Goal: Task Accomplishment & Management: Manage account settings

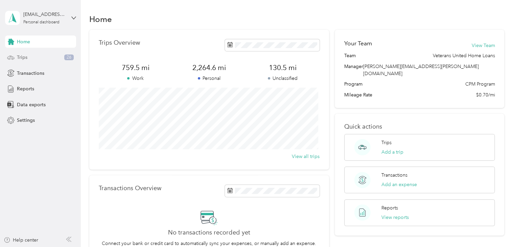
click at [54, 59] on div "Trips 26" at bounding box center [40, 57] width 71 height 12
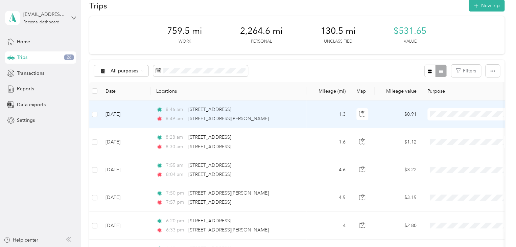
scroll to position [13, 0]
click at [458, 139] on li "Personal" at bounding box center [471, 136] width 86 height 12
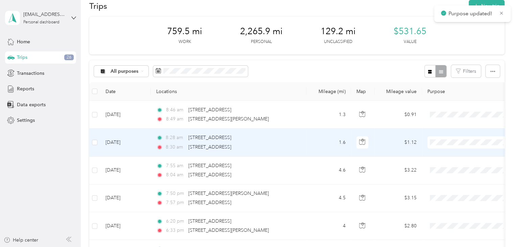
click at [461, 152] on span "Veterans United Home Loans" at bounding box center [476, 151] width 64 height 7
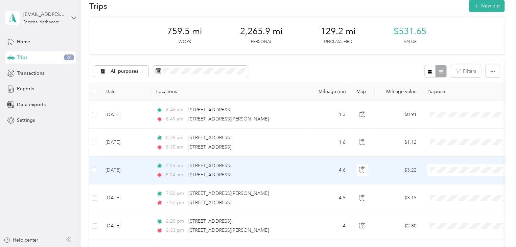
click at [461, 193] on span "Personal" at bounding box center [476, 190] width 64 height 7
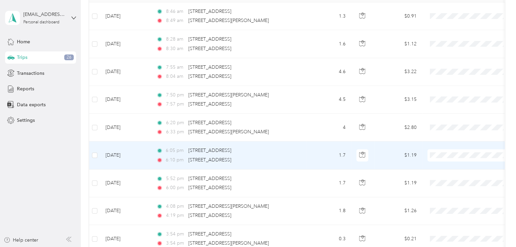
scroll to position [117, 0]
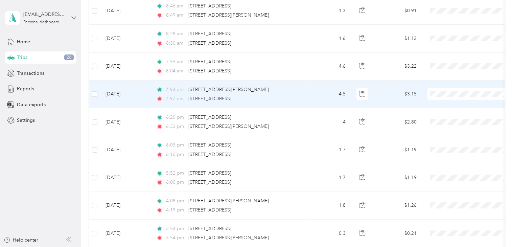
click at [459, 121] on body "[EMAIL_ADDRESS][PERSON_NAME][DOMAIN_NAME] Personal dashboard Home Trips 26 Tran…" at bounding box center [256, 123] width 513 height 247
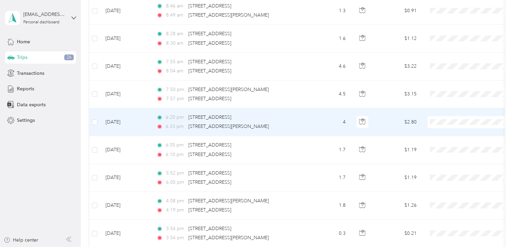
click at [459, 125] on span at bounding box center [470, 122] width 84 height 12
click at [461, 143] on span "Personal" at bounding box center [476, 143] width 64 height 7
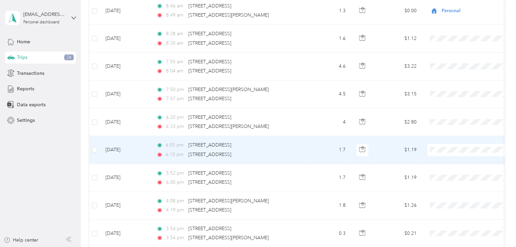
click at [459, 153] on span at bounding box center [470, 150] width 84 height 12
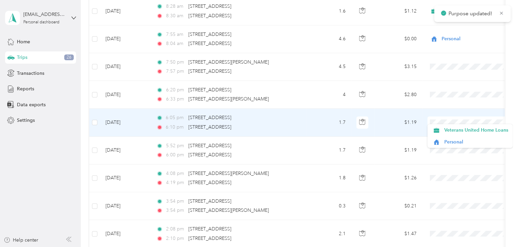
scroll to position [149, 0]
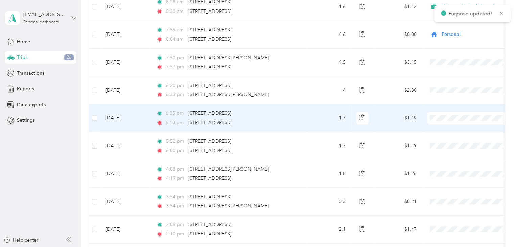
click at [458, 130] on li "Veterans United Home Loans" at bounding box center [471, 130] width 86 height 12
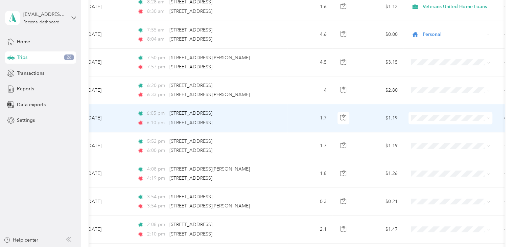
scroll to position [0, 21]
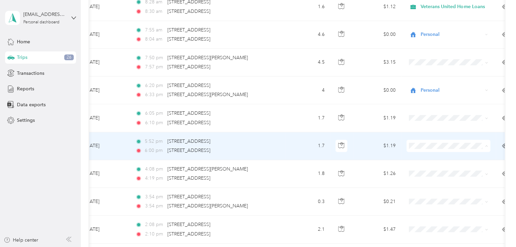
click at [450, 154] on li "Veterans United Home Loans" at bounding box center [449, 158] width 86 height 12
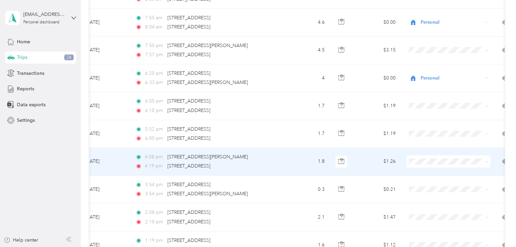
scroll to position [162, 0]
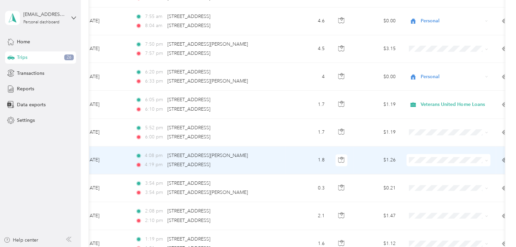
click at [452, 172] on li "Veterans United Home Loans" at bounding box center [449, 171] width 86 height 12
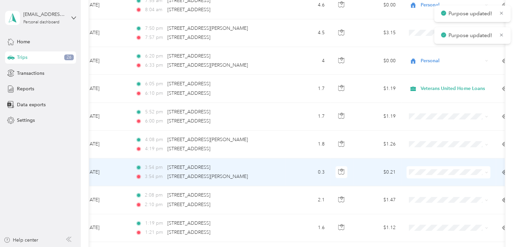
scroll to position [179, 0]
click at [453, 181] on span "Veterans United Home Loans" at bounding box center [455, 183] width 64 height 7
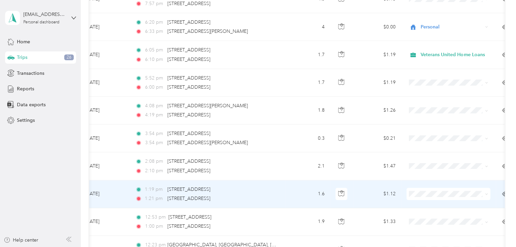
scroll to position [212, 0]
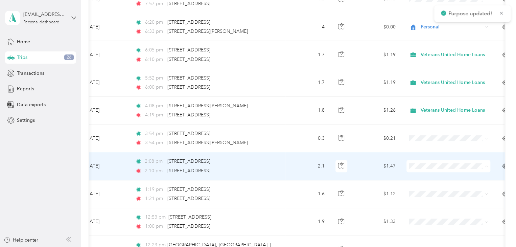
click at [457, 178] on li "Veterans United Home Loans" at bounding box center [449, 178] width 86 height 12
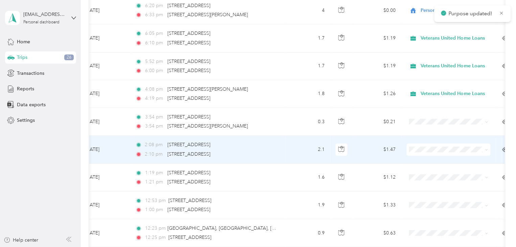
scroll to position [233, 0]
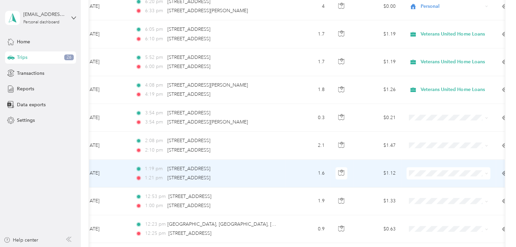
click at [462, 182] on span "Veterans United Home Loans" at bounding box center [455, 182] width 64 height 7
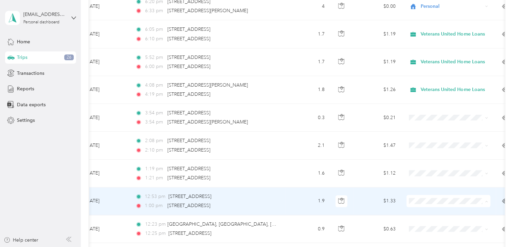
click at [464, 210] on span "Veterans United Home Loans" at bounding box center [455, 212] width 64 height 7
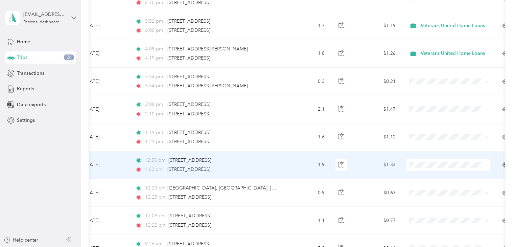
scroll to position [273, 0]
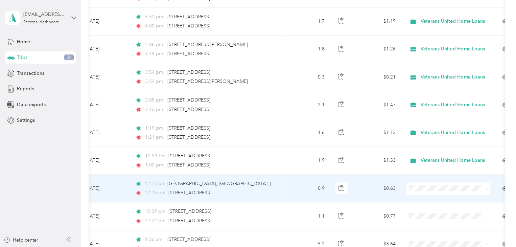
click at [459, 200] on li "Veterans United Home Loans" at bounding box center [449, 198] width 86 height 12
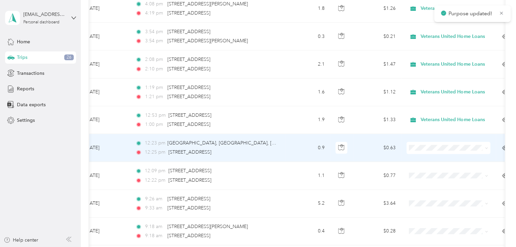
scroll to position [314, 0]
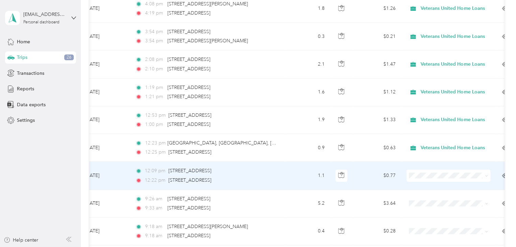
click at [460, 185] on span "Veterans United Home Loans" at bounding box center [455, 187] width 64 height 7
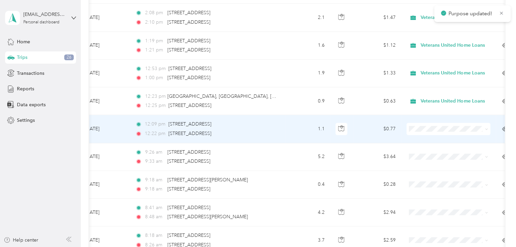
scroll to position [364, 0]
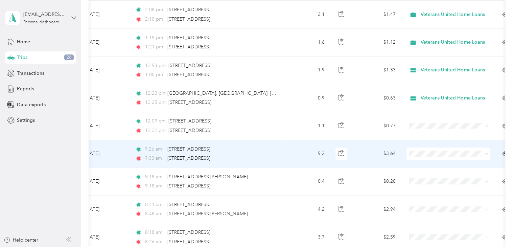
click at [463, 163] on span "Veterans United Home Loans" at bounding box center [455, 163] width 64 height 7
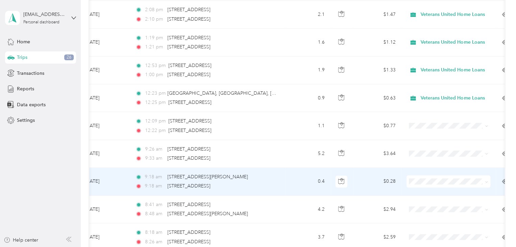
click at [471, 190] on span "Veterans United Home Loans" at bounding box center [455, 192] width 64 height 7
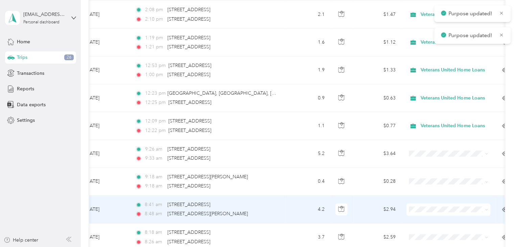
click at [466, 228] on li "Personal" at bounding box center [449, 229] width 86 height 12
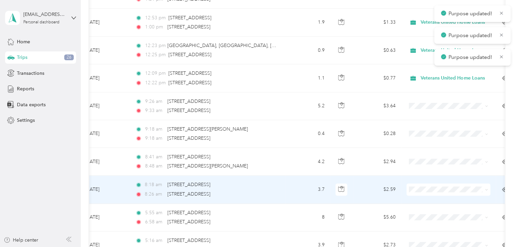
scroll to position [411, 0]
click at [455, 211] on span "Personal" at bounding box center [455, 208] width 64 height 7
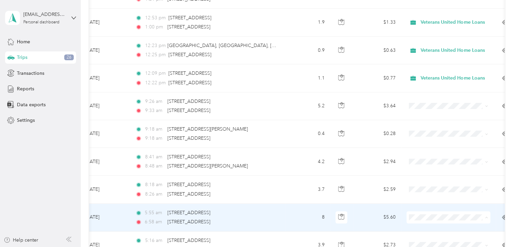
click at [455, 237] on span "Personal" at bounding box center [455, 240] width 64 height 7
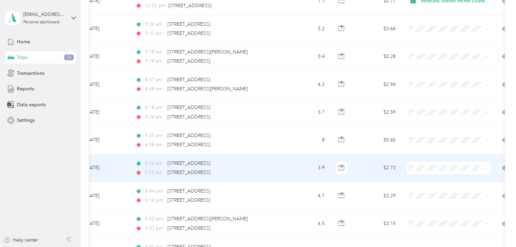
scroll to position [488, 0]
click at [450, 190] on span "Personal" at bounding box center [455, 191] width 64 height 7
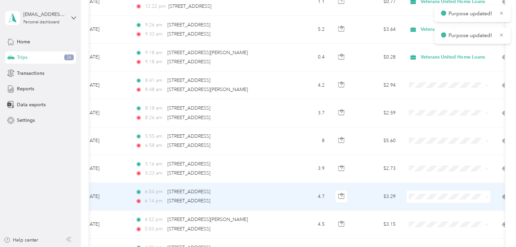
click at [451, 198] on span at bounding box center [449, 196] width 84 height 12
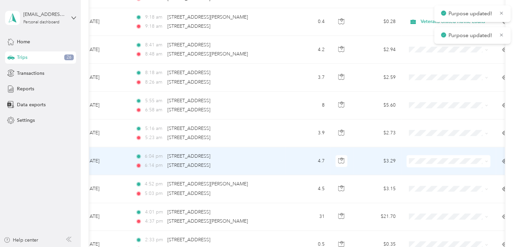
scroll to position [524, 0]
click at [434, 162] on span at bounding box center [449, 161] width 84 height 12
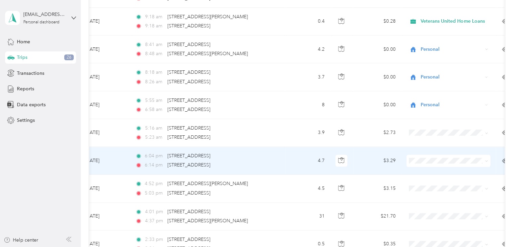
click at [448, 181] on span "Personal" at bounding box center [455, 181] width 64 height 7
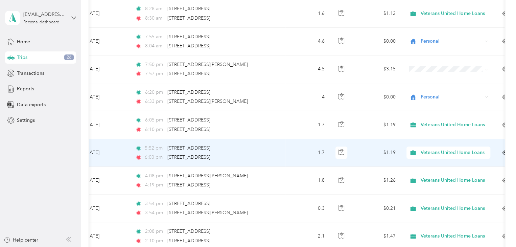
scroll to position [143, 0]
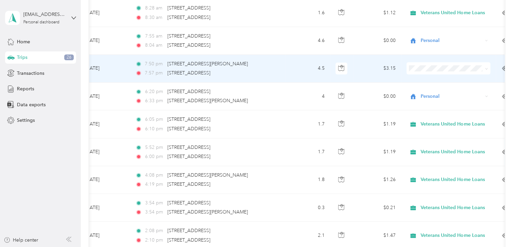
click at [437, 92] on span "Personal" at bounding box center [455, 88] width 64 height 7
click at [486, 70] on icon at bounding box center [486, 68] width 3 height 3
click at [481, 90] on span "Personal" at bounding box center [455, 91] width 64 height 7
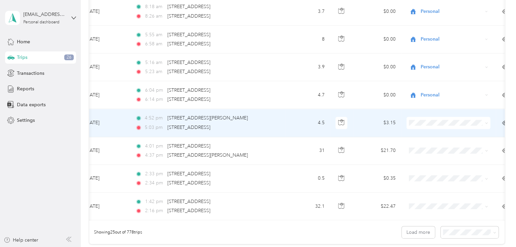
scroll to position [590, 0]
click at [470, 140] on li "Personal" at bounding box center [449, 144] width 86 height 12
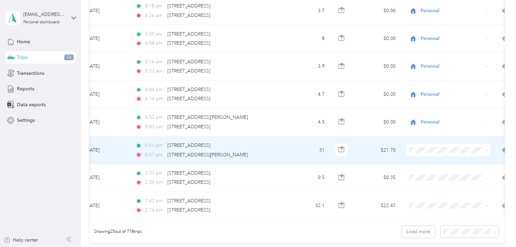
click at [456, 163] on li "Veterans United Home Loans" at bounding box center [449, 161] width 86 height 12
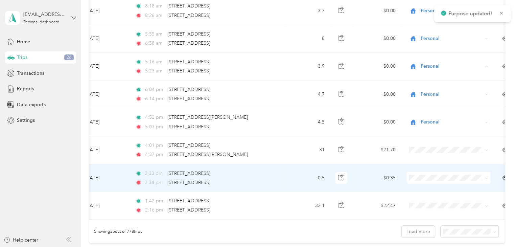
click at [462, 173] on span at bounding box center [449, 178] width 84 height 12
click at [470, 199] on span "Personal" at bounding box center [455, 196] width 64 height 7
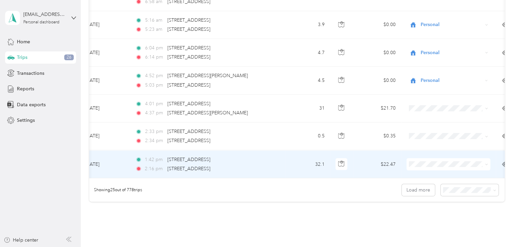
scroll to position [632, 0]
click at [472, 170] on li "Veterans United Home Loans" at bounding box center [449, 171] width 86 height 12
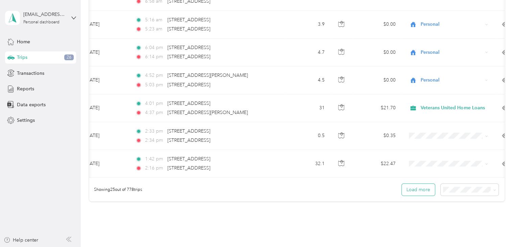
click at [427, 192] on button "Load more" at bounding box center [418, 190] width 33 height 12
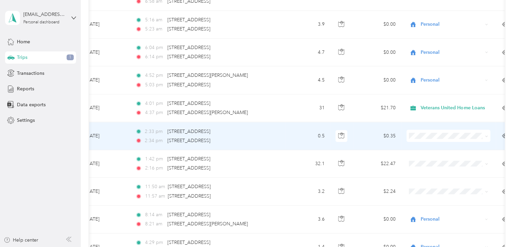
click at [474, 140] on td at bounding box center [448, 136] width 95 height 28
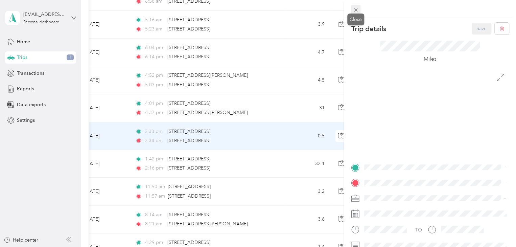
click at [355, 13] on icon at bounding box center [356, 10] width 6 height 6
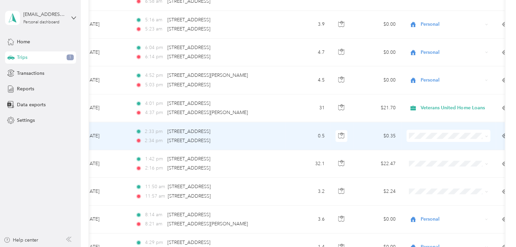
click at [445, 141] on td at bounding box center [448, 136] width 95 height 28
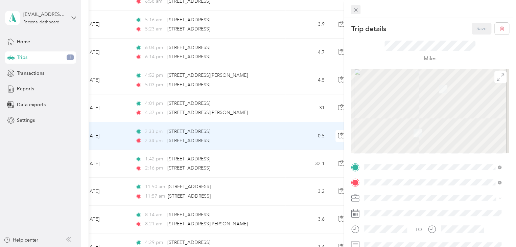
click at [352, 8] on span at bounding box center [355, 9] width 9 height 9
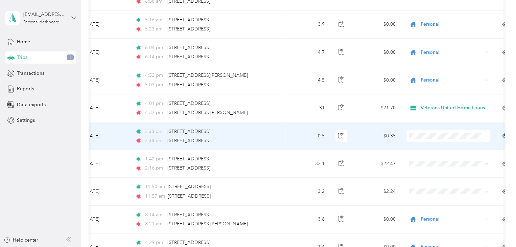
click at [467, 156] on span "Personal" at bounding box center [455, 158] width 64 height 7
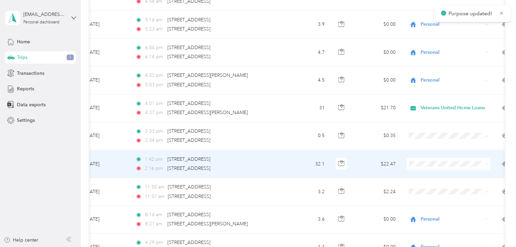
click at [468, 176] on li "Veterans United Home Loans" at bounding box center [449, 171] width 86 height 12
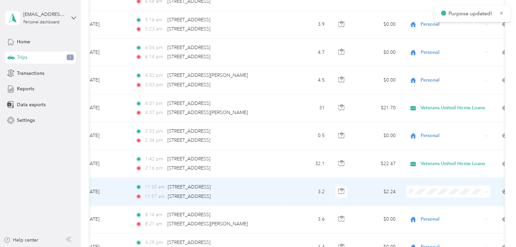
click at [475, 199] on span "Veterans United Home Loans" at bounding box center [455, 202] width 64 height 7
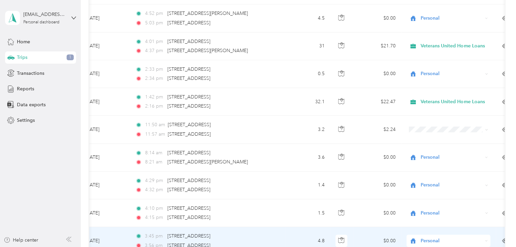
scroll to position [692, 0]
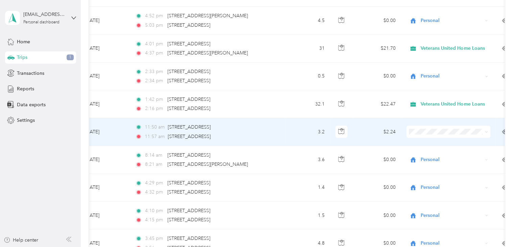
click at [472, 140] on span "Veterans United Home Loans" at bounding box center [455, 142] width 64 height 7
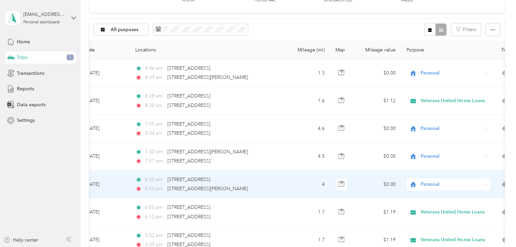
scroll to position [0, 0]
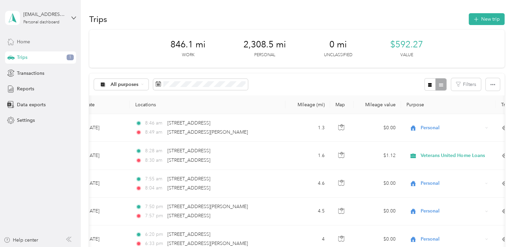
drag, startPoint x: 65, startPoint y: 35, endPoint x: 64, endPoint y: 39, distance: 4.9
click at [64, 39] on div "[EMAIL_ADDRESS][PERSON_NAME][DOMAIN_NAME] Personal dashboard Home Trips 1 Trans…" at bounding box center [40, 63] width 71 height 127
click at [64, 39] on div "Home" at bounding box center [40, 42] width 71 height 12
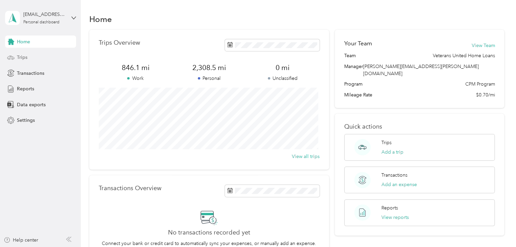
click at [61, 59] on div "Trips" at bounding box center [40, 57] width 71 height 12
